Goal: Navigation & Orientation: Find specific page/section

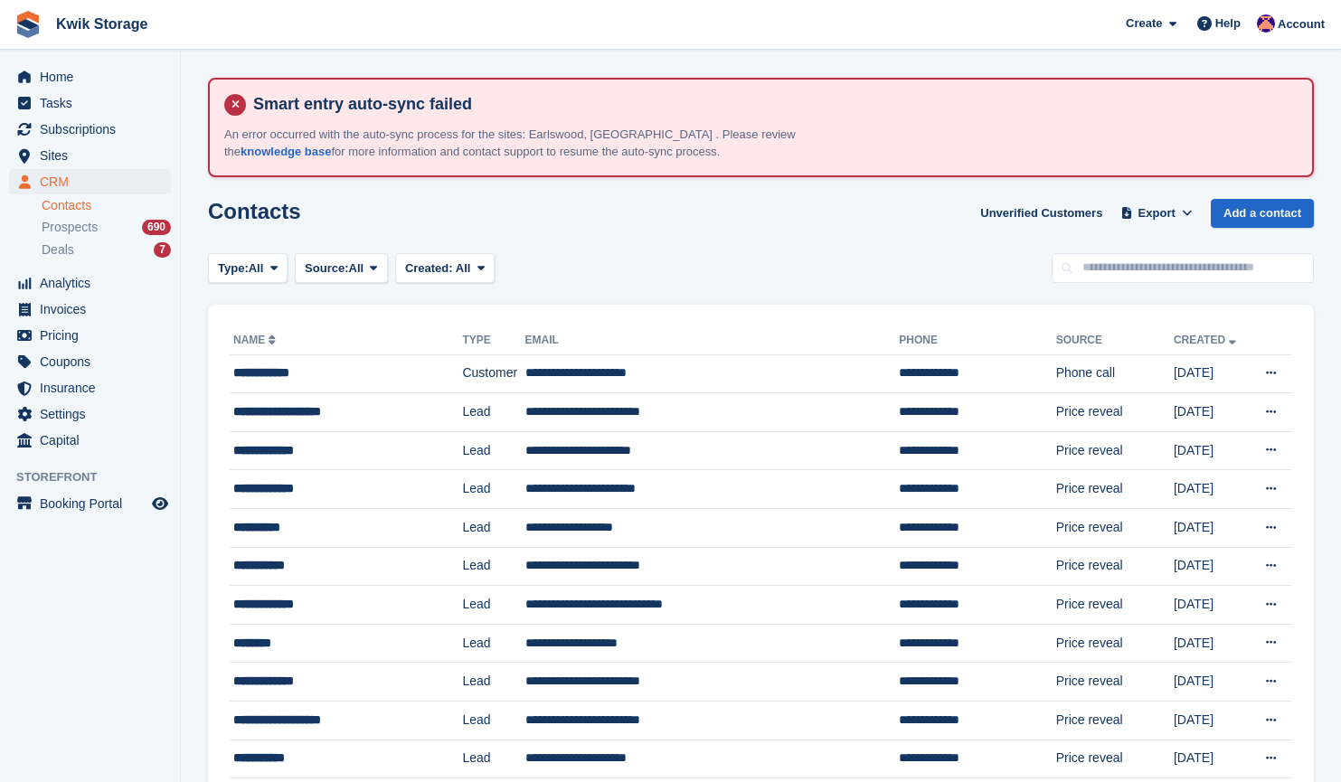
scroll to position [95, 0]
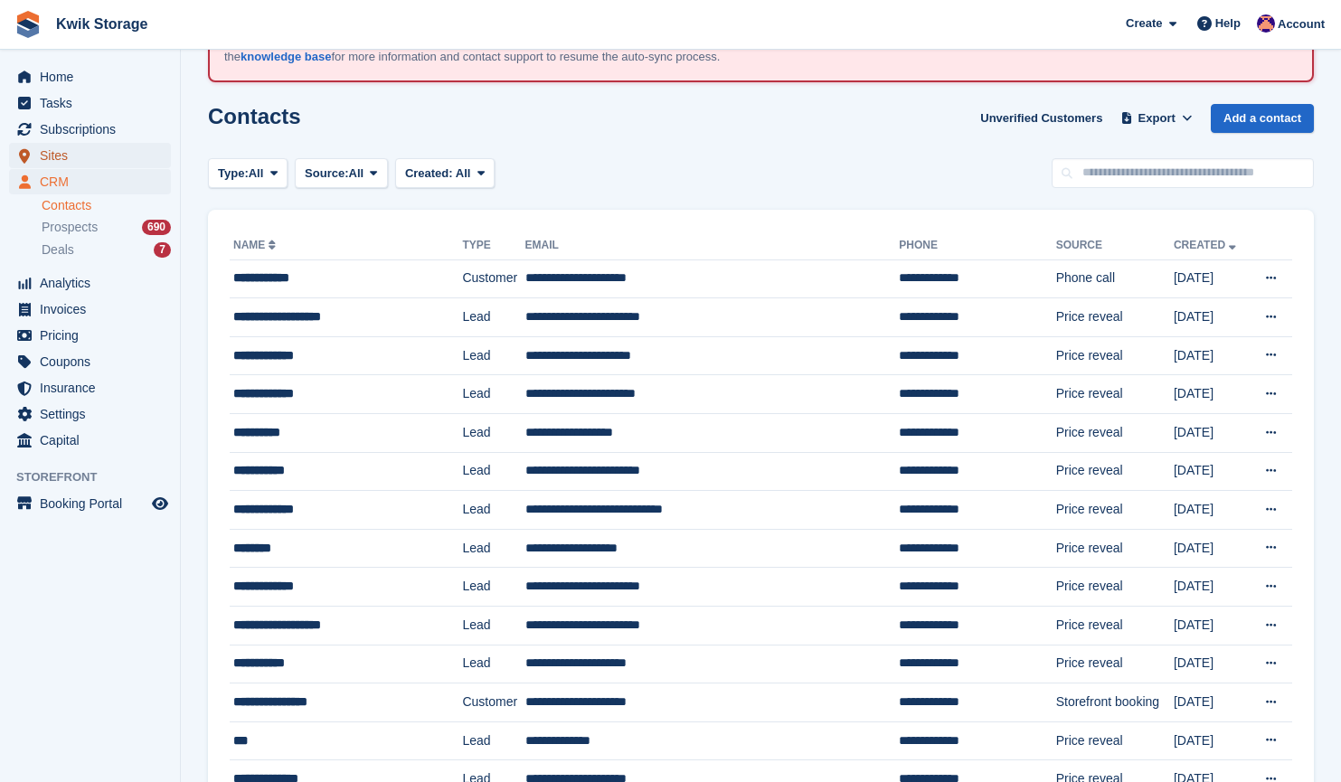
click at [143, 161] on span "Sites" at bounding box center [94, 155] width 108 height 25
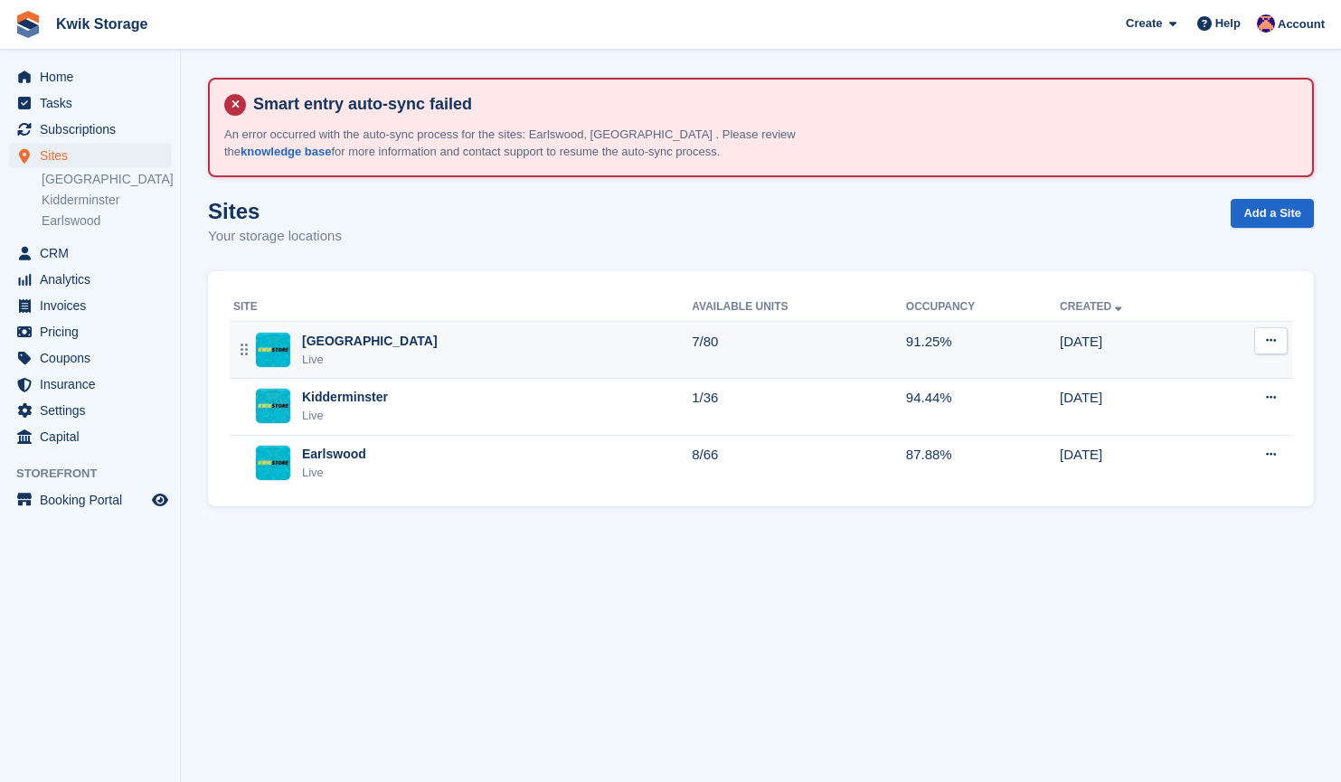
click at [434, 327] on td "Willenhall Live" at bounding box center [461, 350] width 462 height 57
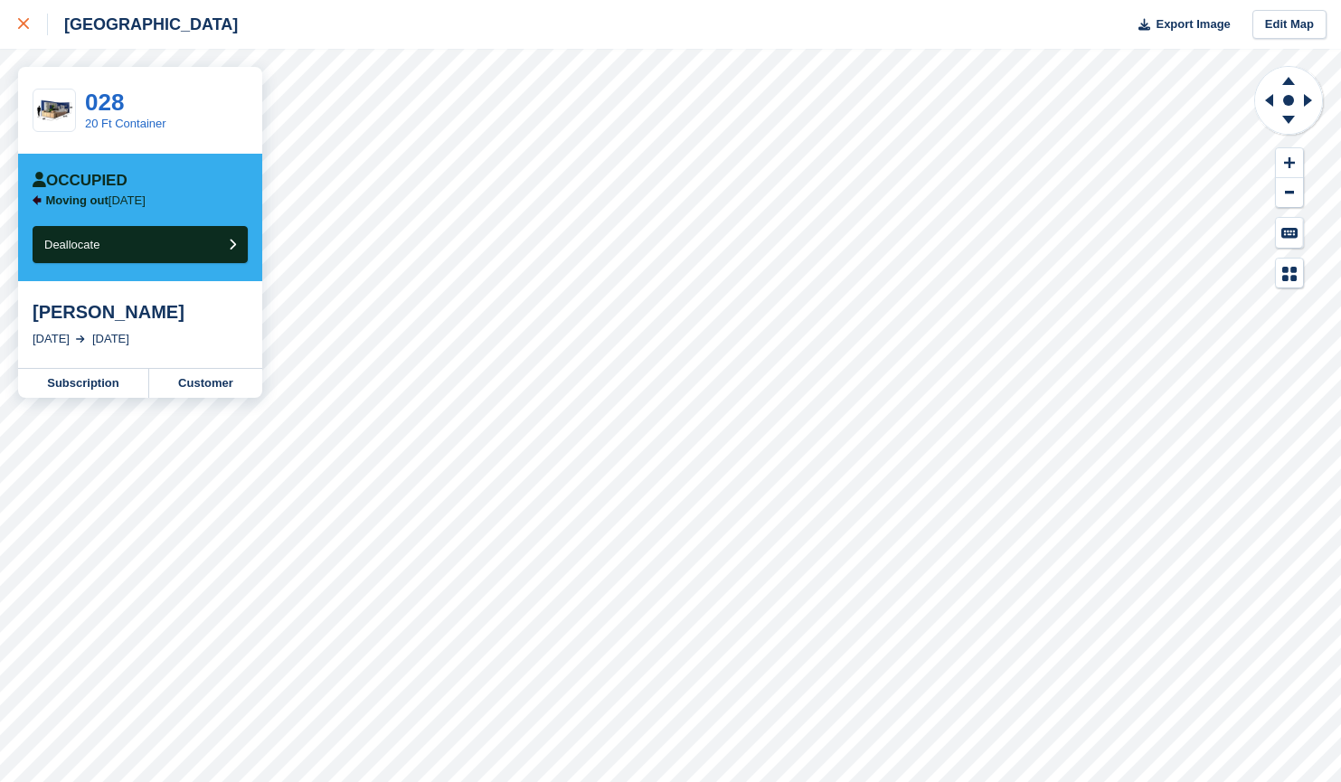
click at [47, 33] on div at bounding box center [33, 25] width 30 height 22
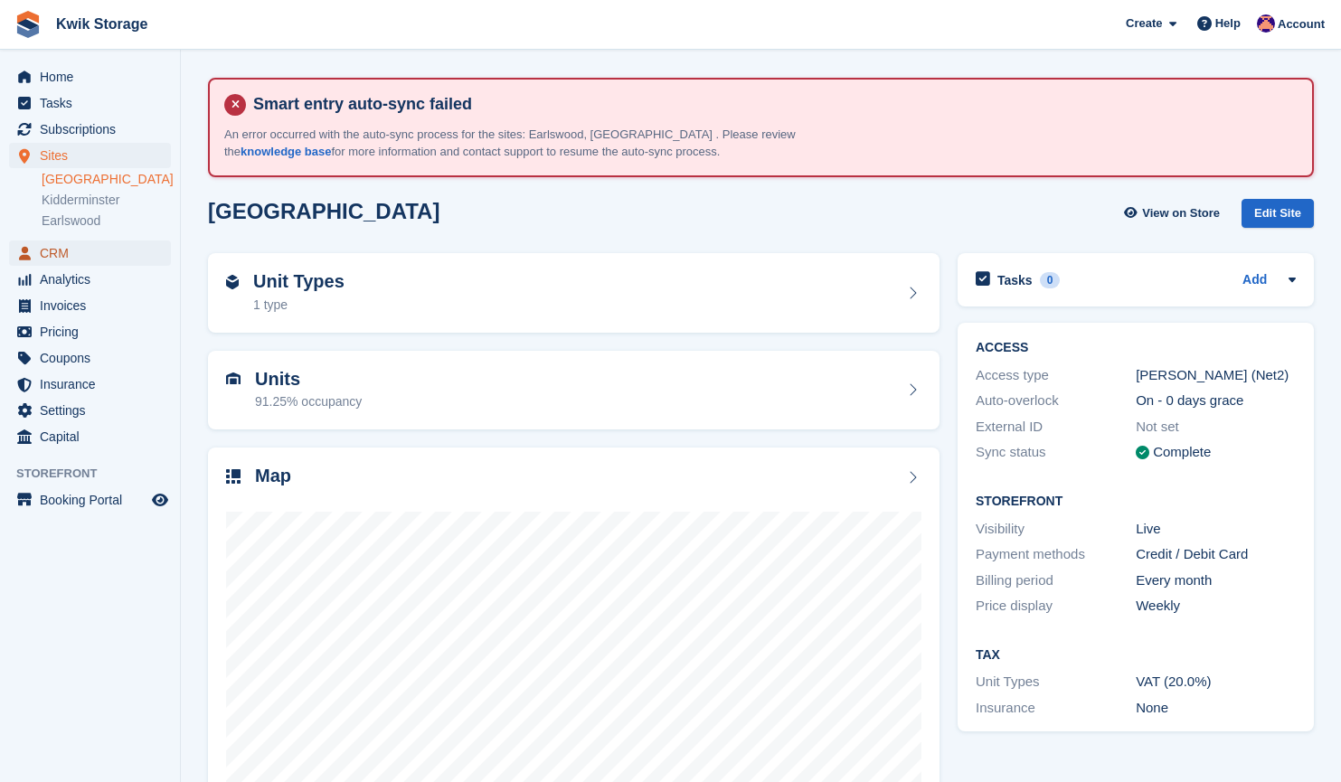
click at [74, 248] on span "CRM" at bounding box center [94, 252] width 108 height 25
